Goal: Information Seeking & Learning: Learn about a topic

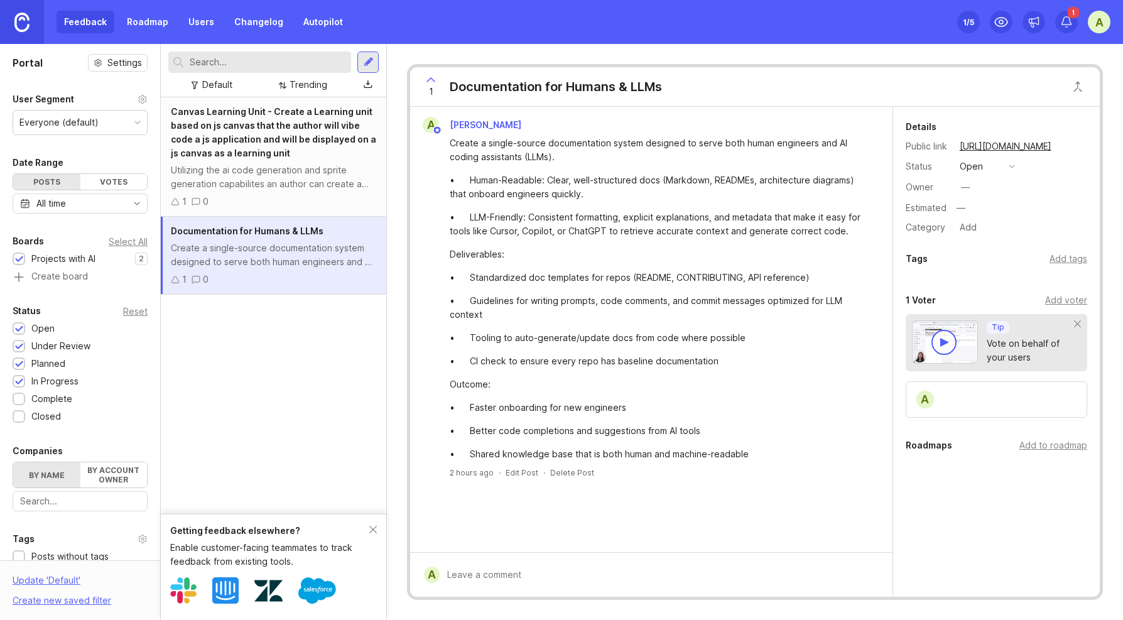
click at [281, 144] on span "Canvas Learning Unit - Create a Learning unit based on js canvas that the autho…" at bounding box center [273, 132] width 205 height 52
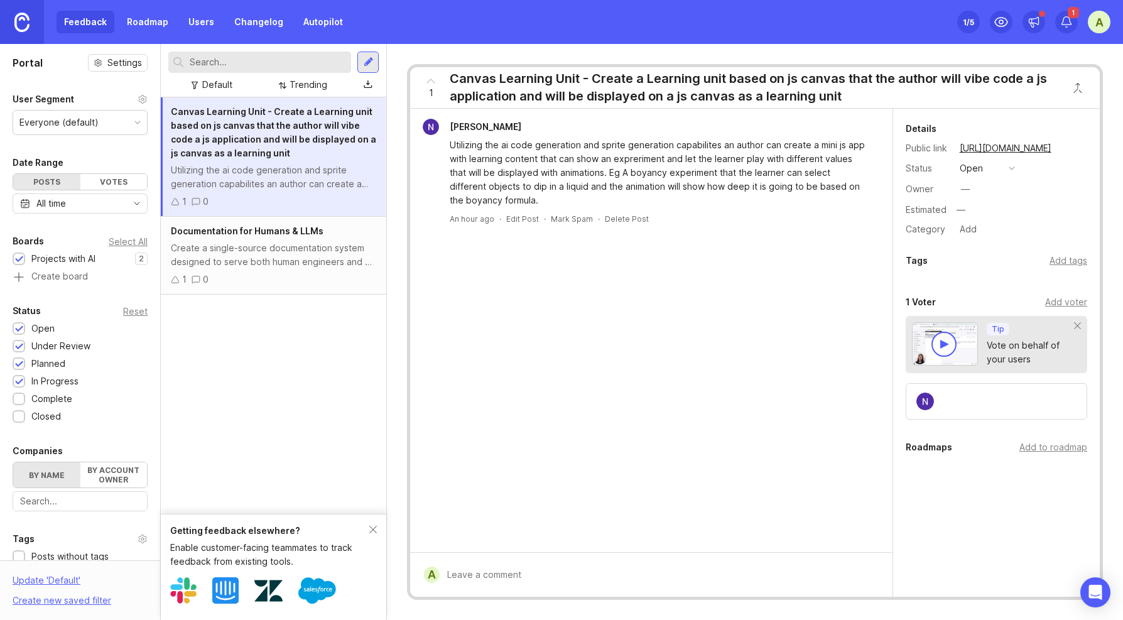
click at [649, 172] on div "Utilizing the ai code generation and sprite generation capabilites an author ca…" at bounding box center [659, 172] width 418 height 69
copy div "boyancy"
